Goal: Task Accomplishment & Management: Complete application form

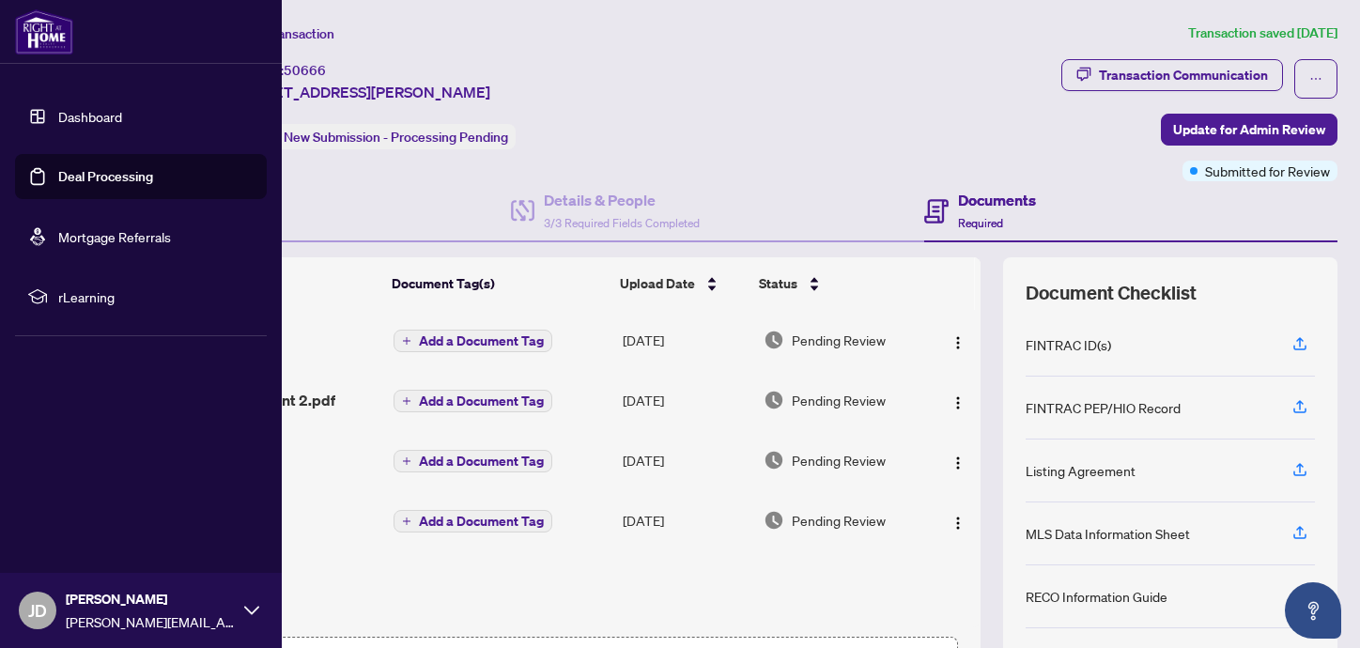
click at [70, 176] on link "Deal Processing" at bounding box center [105, 176] width 95 height 17
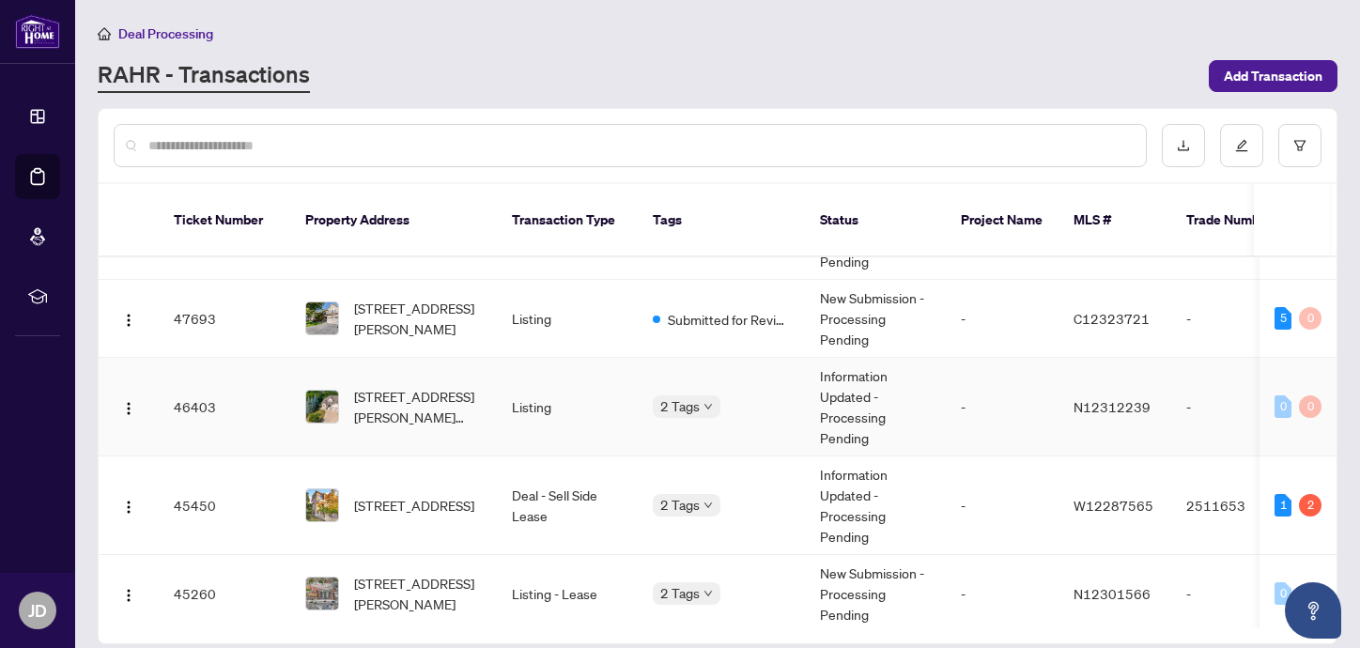
scroll to position [162, 0]
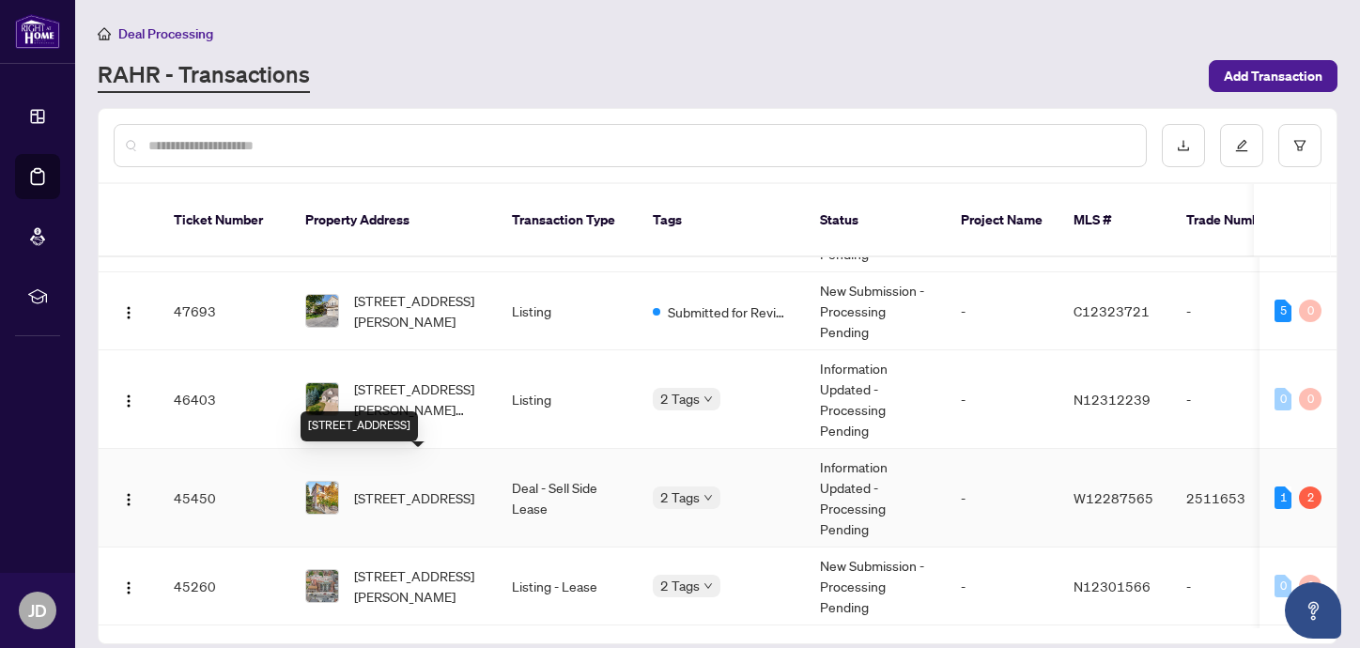
click at [423, 487] on span "[STREET_ADDRESS]" at bounding box center [414, 497] width 120 height 21
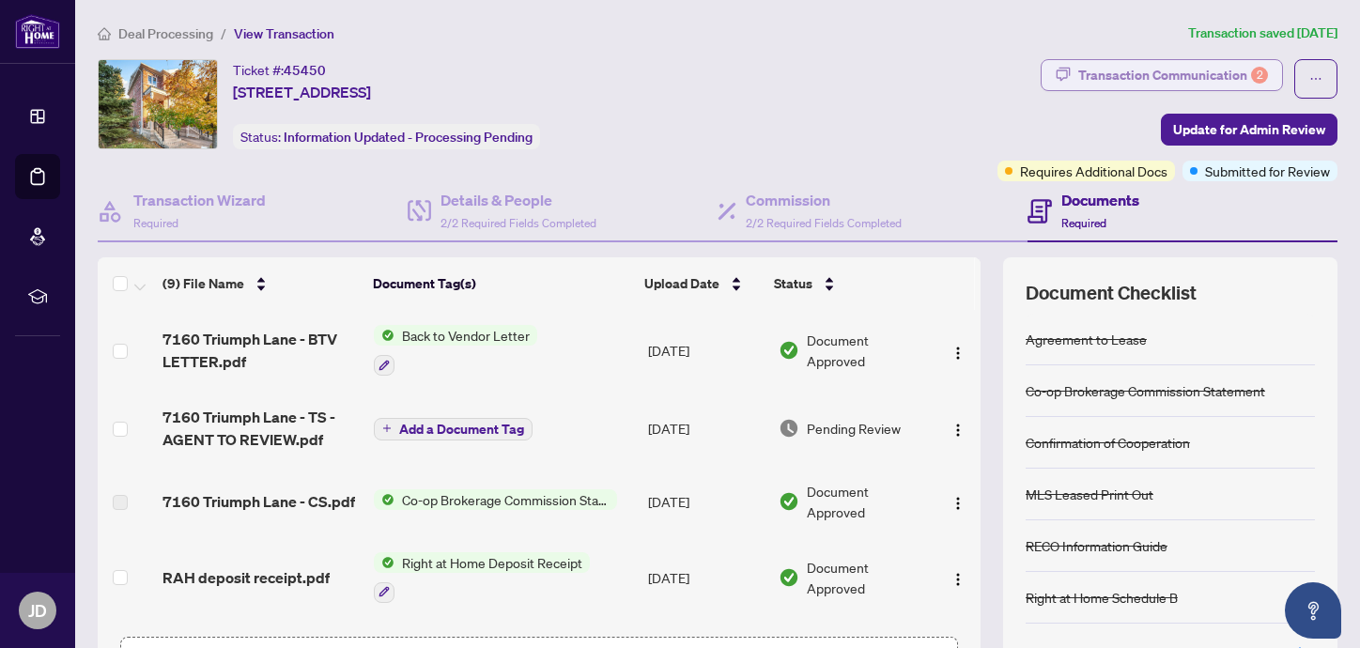
click at [1131, 76] on div "Transaction Communication 2" at bounding box center [1173, 75] width 190 height 30
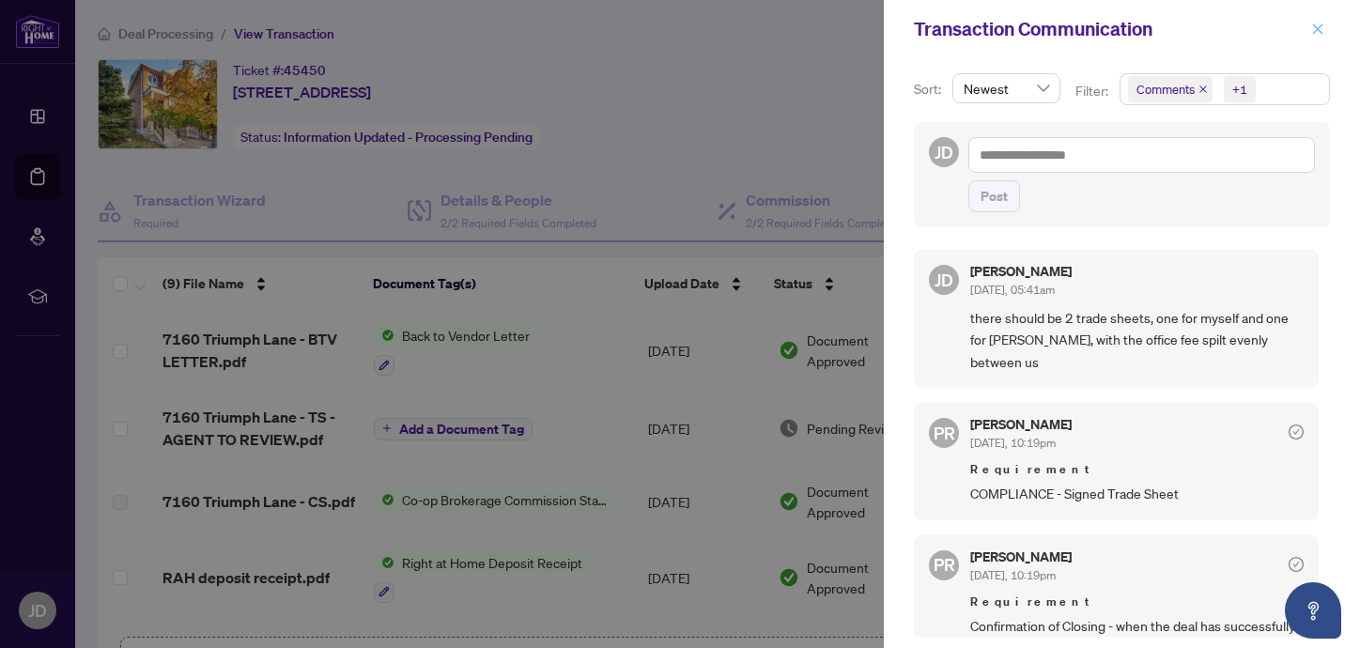
click at [1315, 33] on icon "close" at bounding box center [1318, 28] width 10 height 10
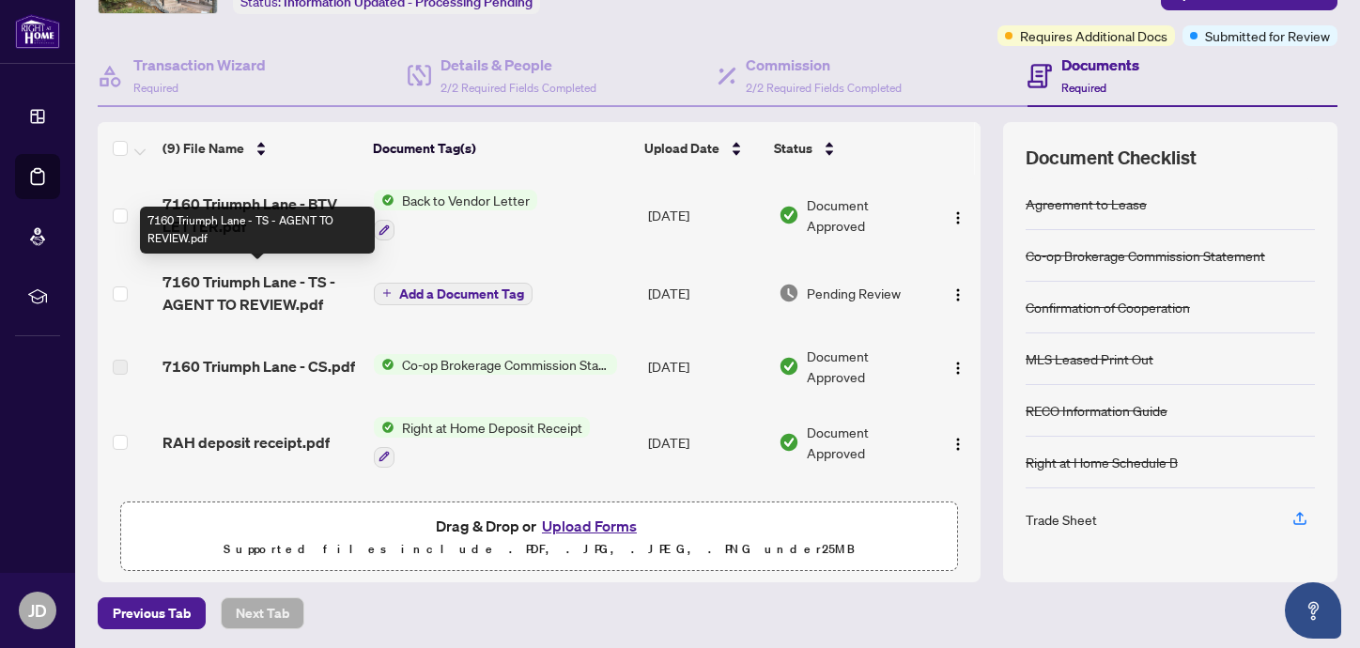
click at [300, 293] on span "7160 Triumph Lane - TS - AGENT TO REVIEW.pdf" at bounding box center [260, 292] width 196 height 45
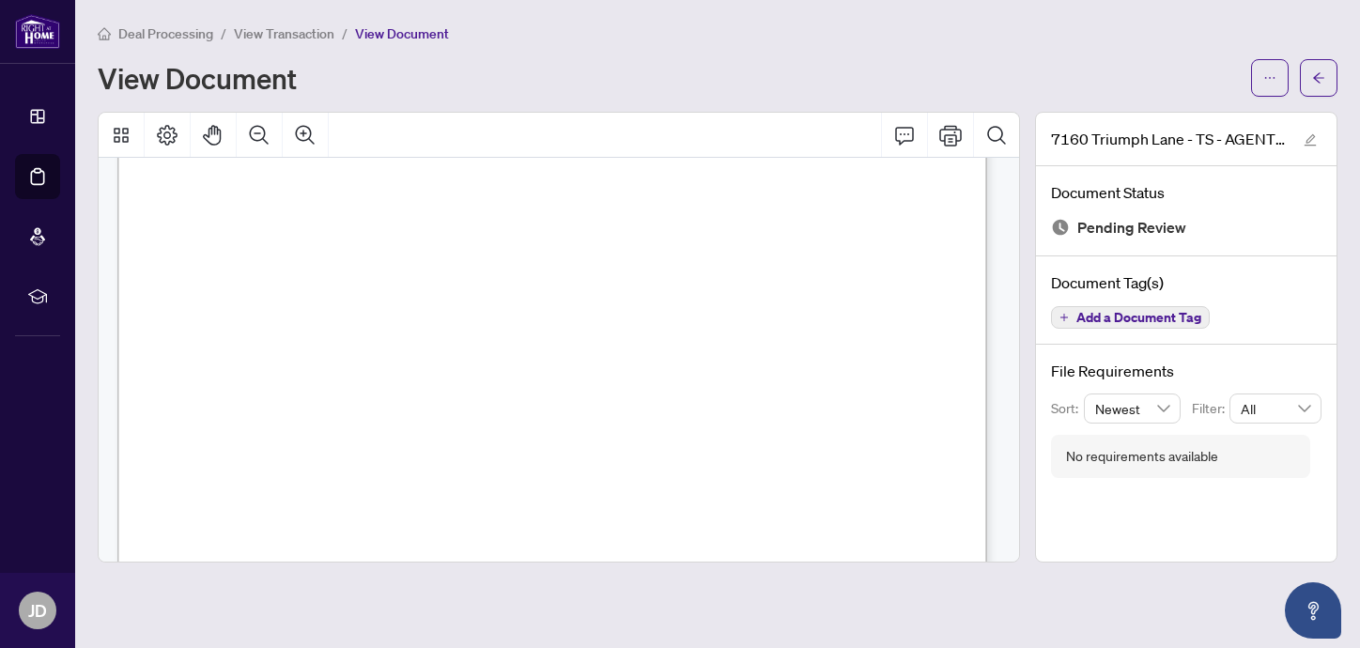
scroll to position [419, 0]
click at [1089, 457] on div "No requirements available" at bounding box center [1142, 456] width 152 height 21
click at [1313, 85] on span "button" at bounding box center [1318, 78] width 13 height 30
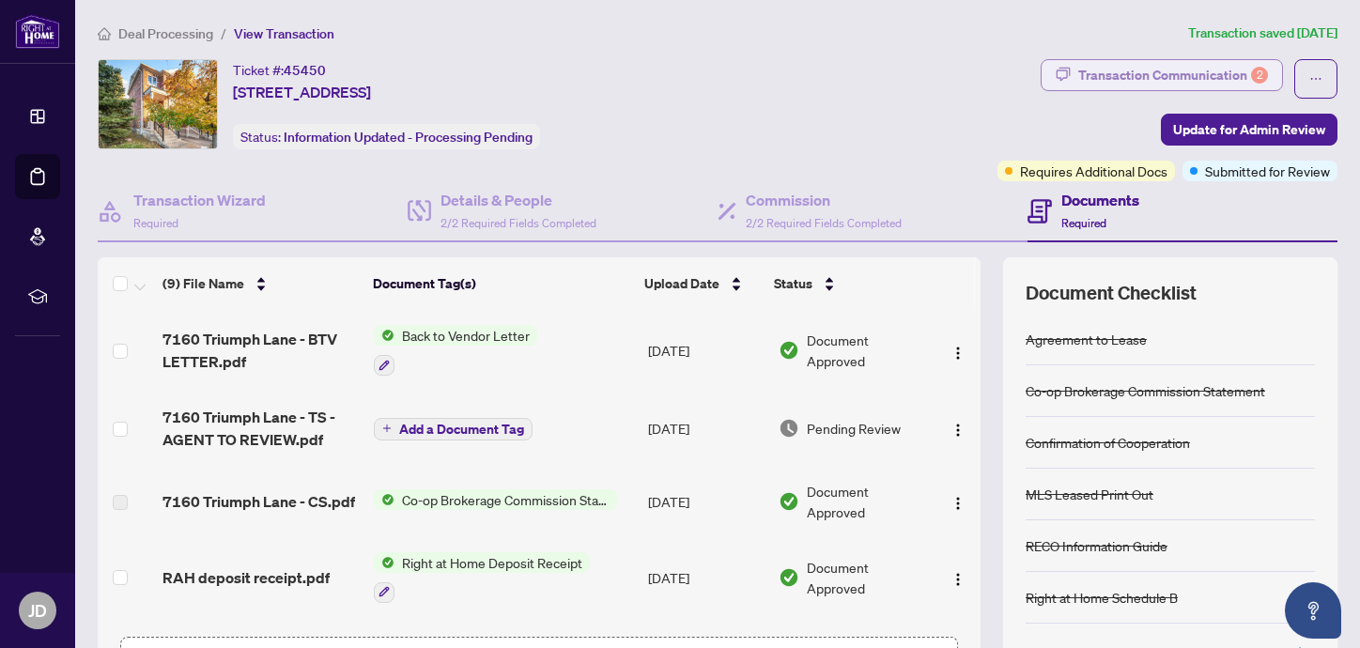
click at [1111, 77] on div "Transaction Communication 2" at bounding box center [1173, 75] width 190 height 30
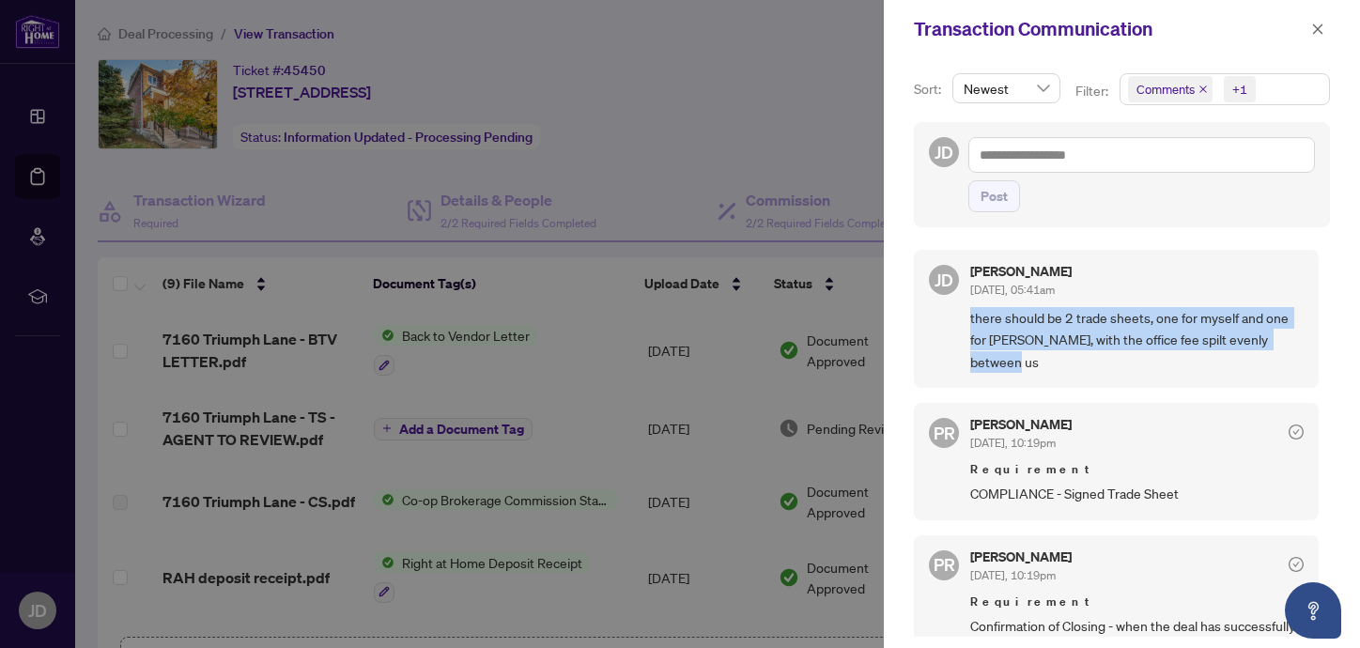
drag, startPoint x: 999, startPoint y: 358, endPoint x: 969, endPoint y: 311, distance: 55.7
click at [970, 311] on span "there should be 2 trade sheets, one for myself and one for [PERSON_NAME], with …" at bounding box center [1136, 340] width 333 height 66
copy span "there should be 2 trade sheets, one for myself and one for [PERSON_NAME], with …"
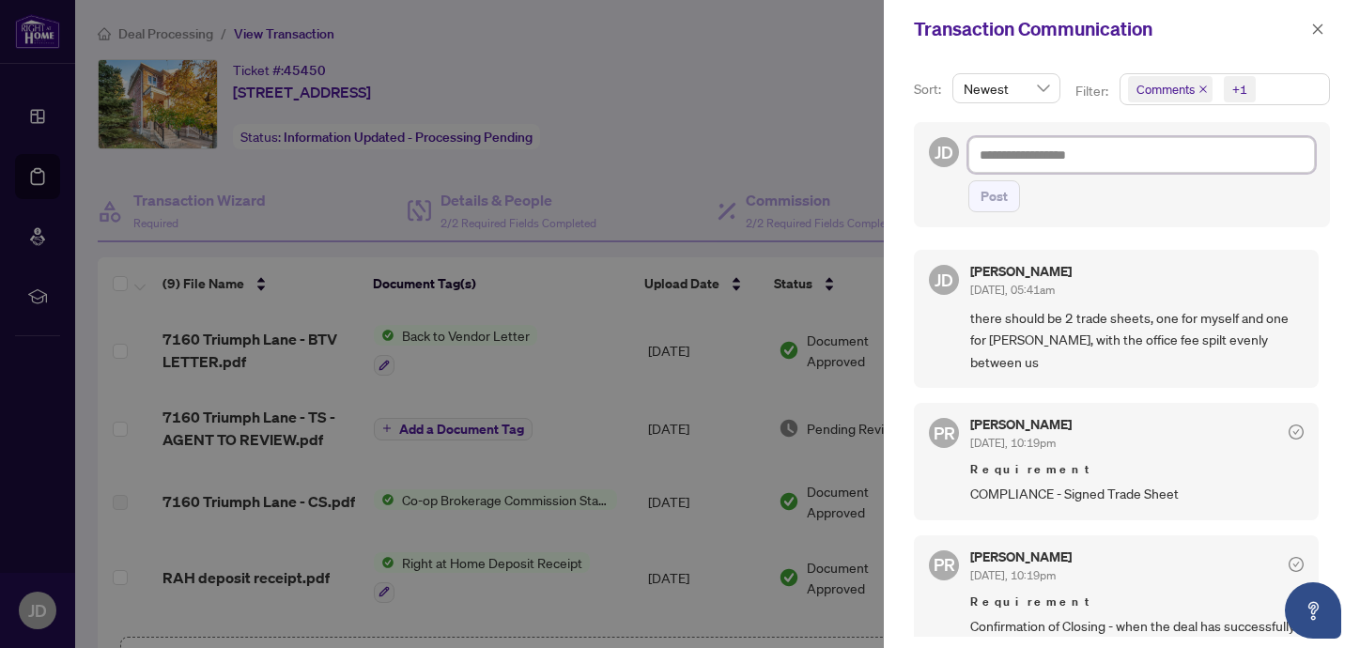
click at [994, 160] on textarea at bounding box center [1141, 155] width 346 height 36
paste textarea "**********"
type textarea "**********"
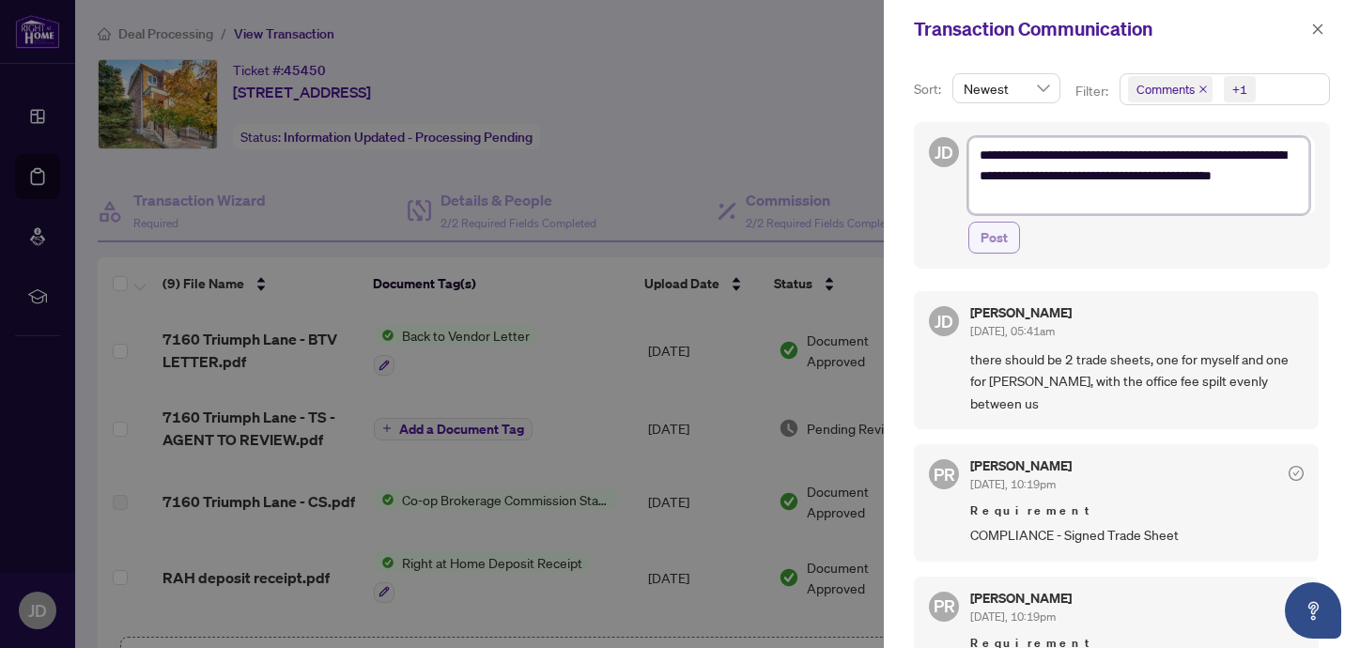
type textarea "**********"
click at [984, 247] on span "Post" at bounding box center [993, 238] width 27 height 30
type textarea "**********"
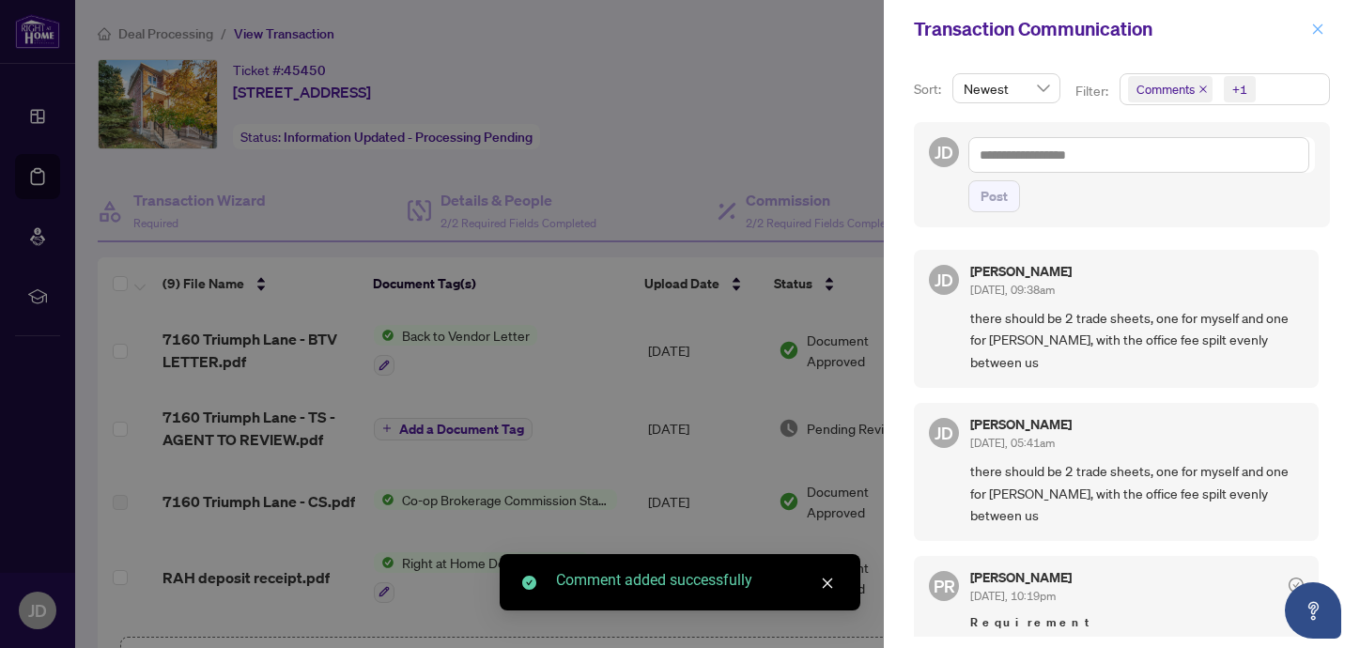
click at [1315, 33] on icon "close" at bounding box center [1318, 28] width 10 height 10
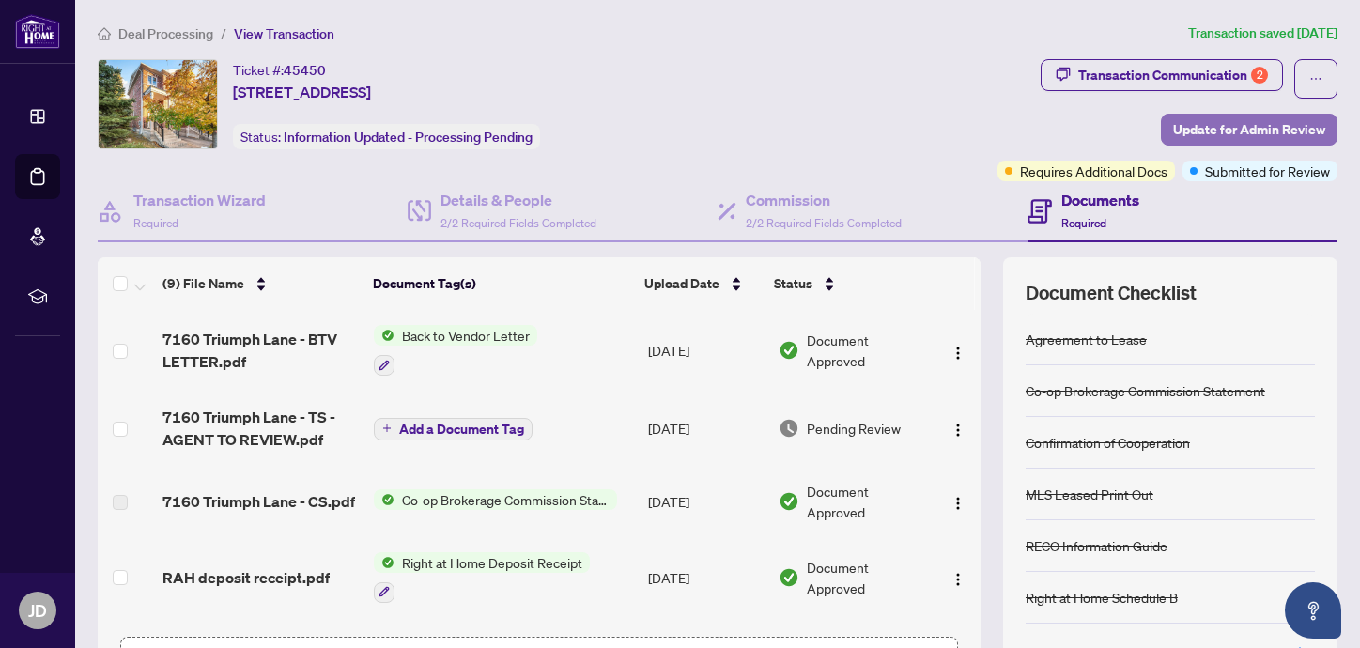
click at [1206, 120] on span "Update for Admin Review" at bounding box center [1249, 130] width 152 height 30
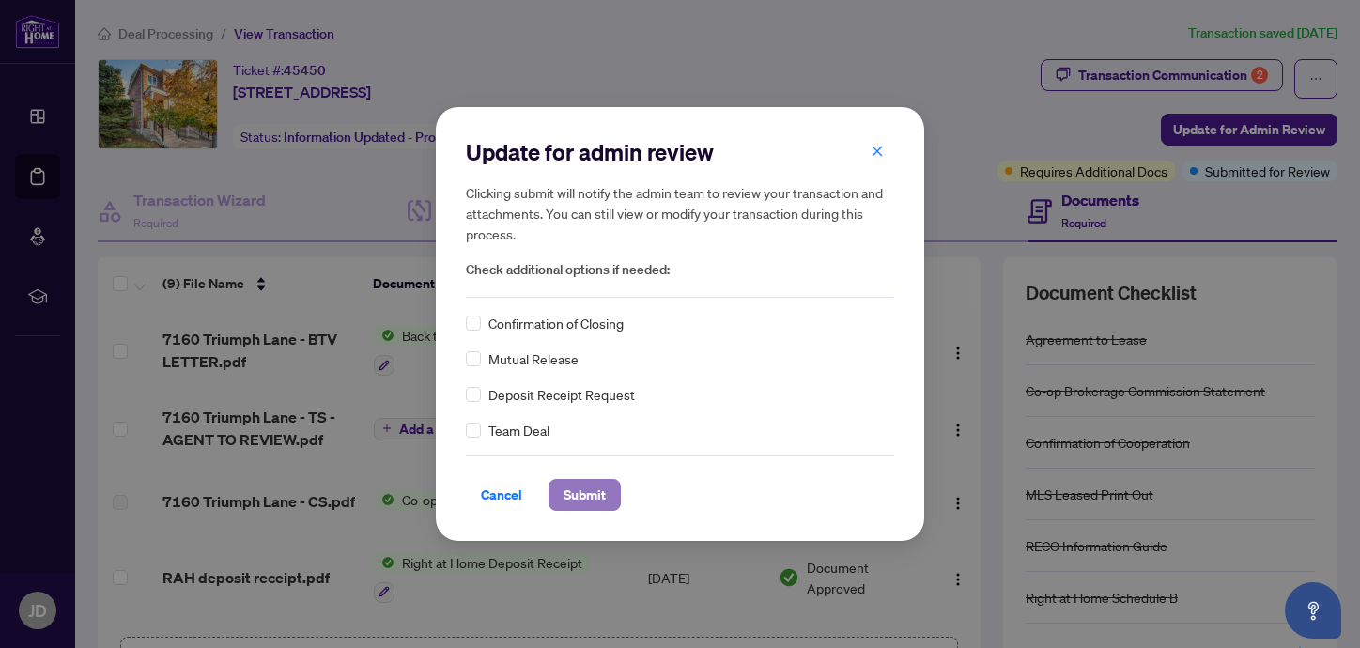
click at [582, 500] on span "Submit" at bounding box center [584, 495] width 42 height 30
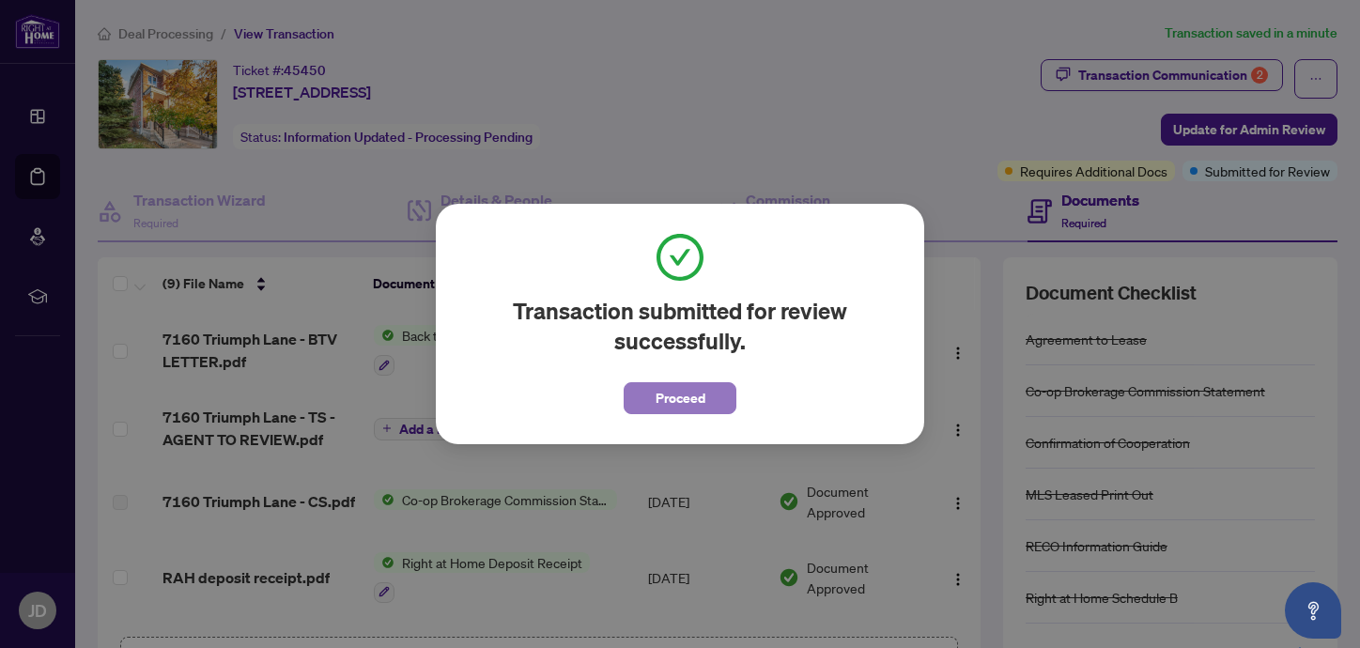
click at [659, 392] on span "Proceed" at bounding box center [680, 398] width 50 height 30
